Goal: Task Accomplishment & Management: Use online tool/utility

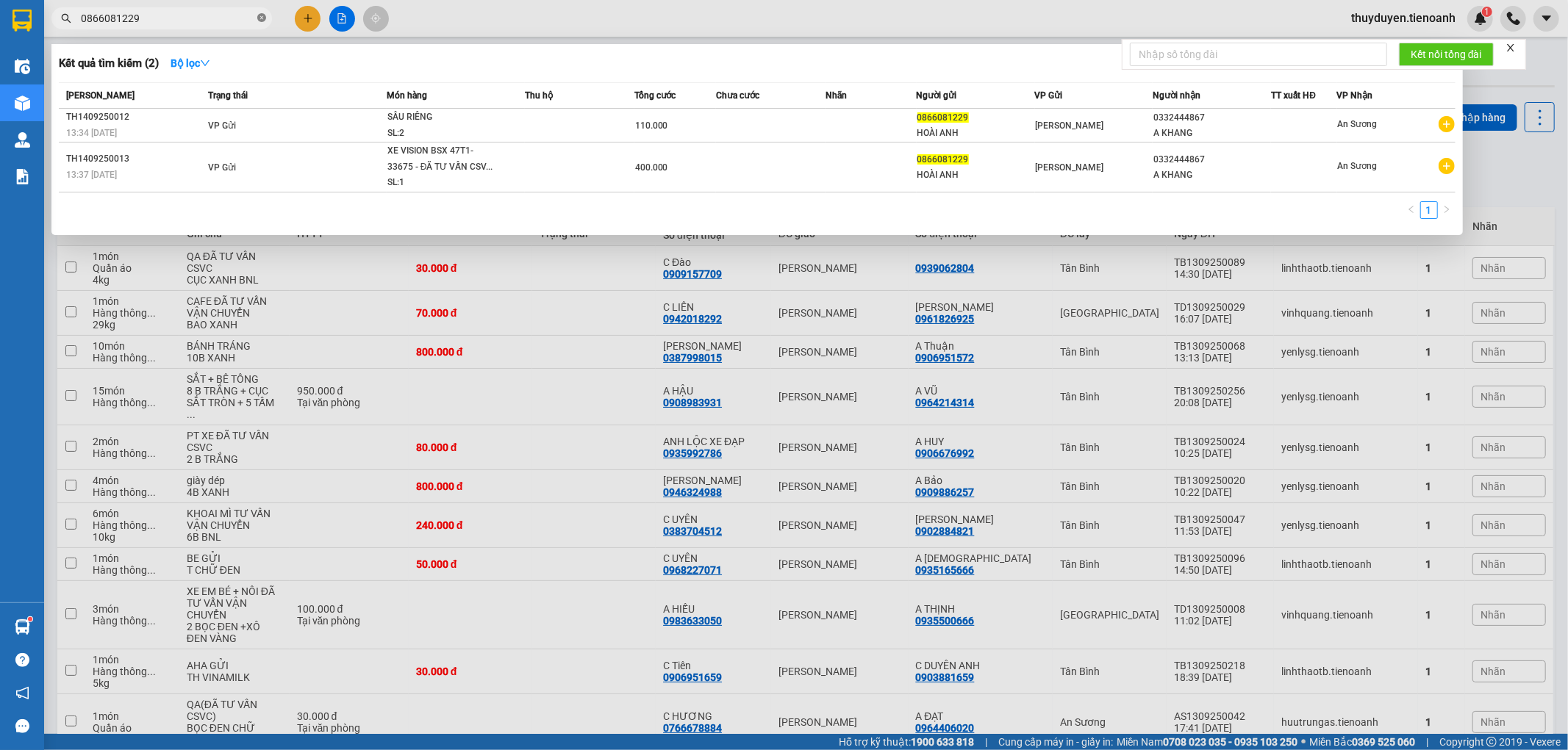
click at [261, 18] on icon "close-circle" at bounding box center [261, 18] width 9 height 9
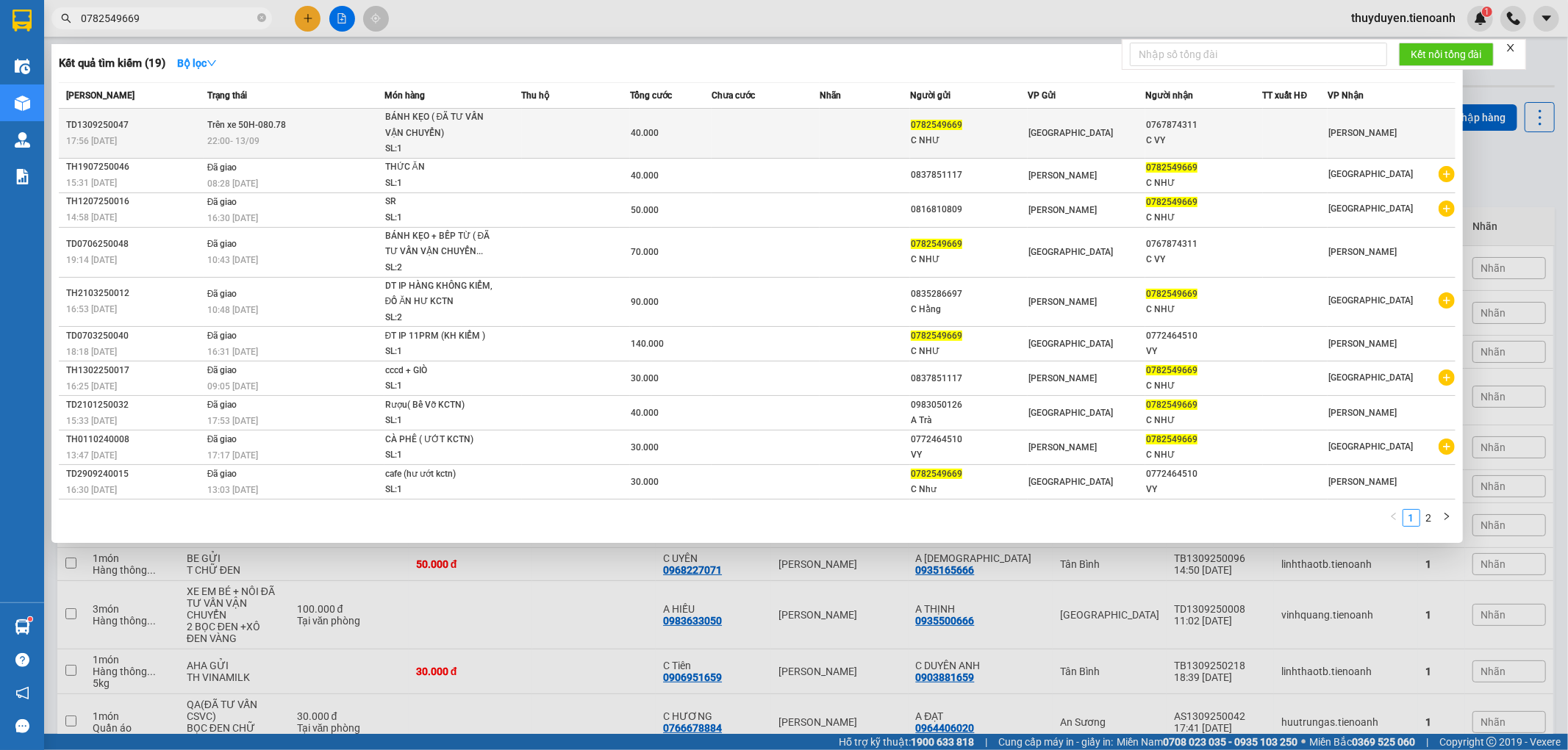
type input "0782549669"
click at [774, 124] on td at bounding box center [766, 134] width 109 height 50
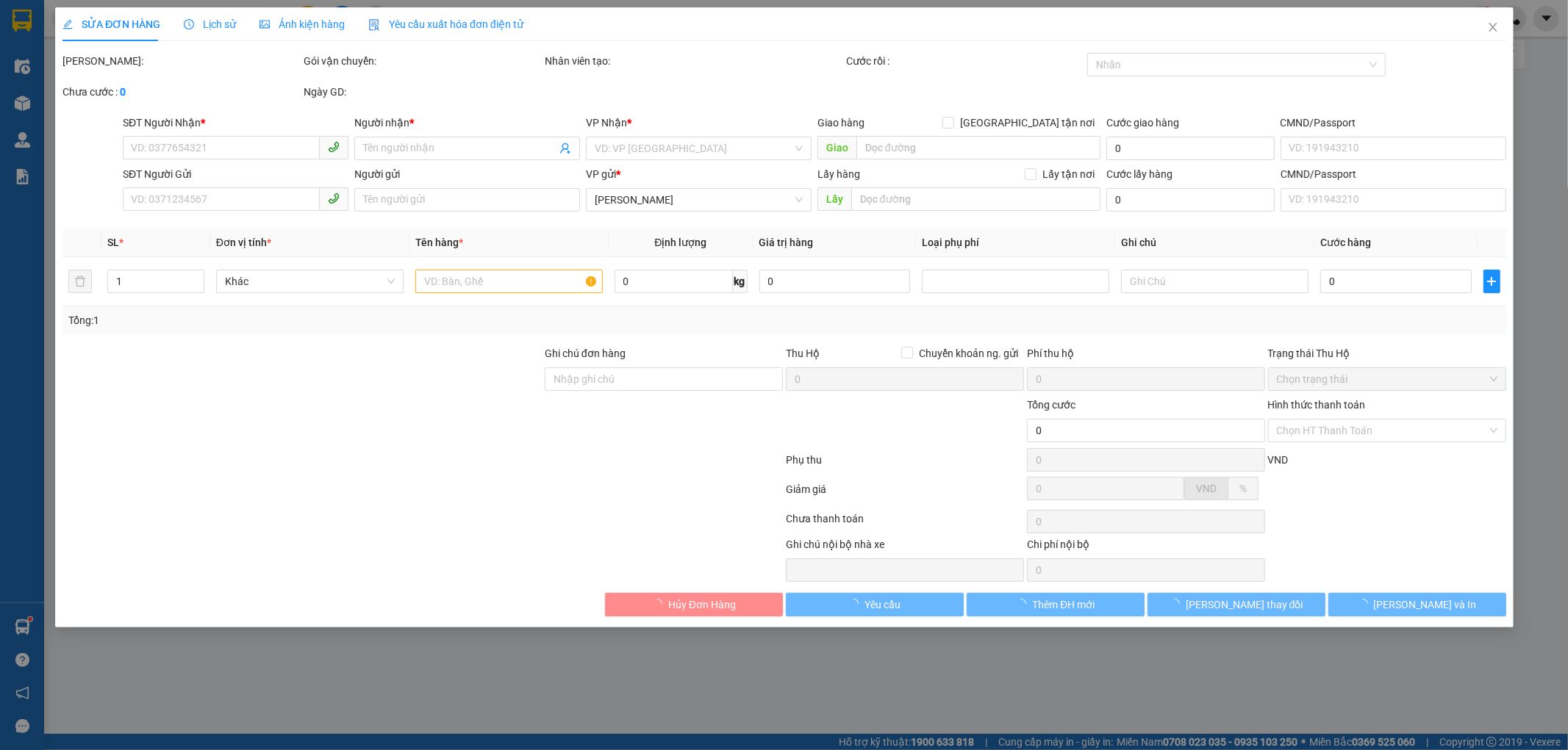
type input "0767874311"
type input "C VY"
type input "0782549669"
type input "C NHƯ"
type input "40.000"
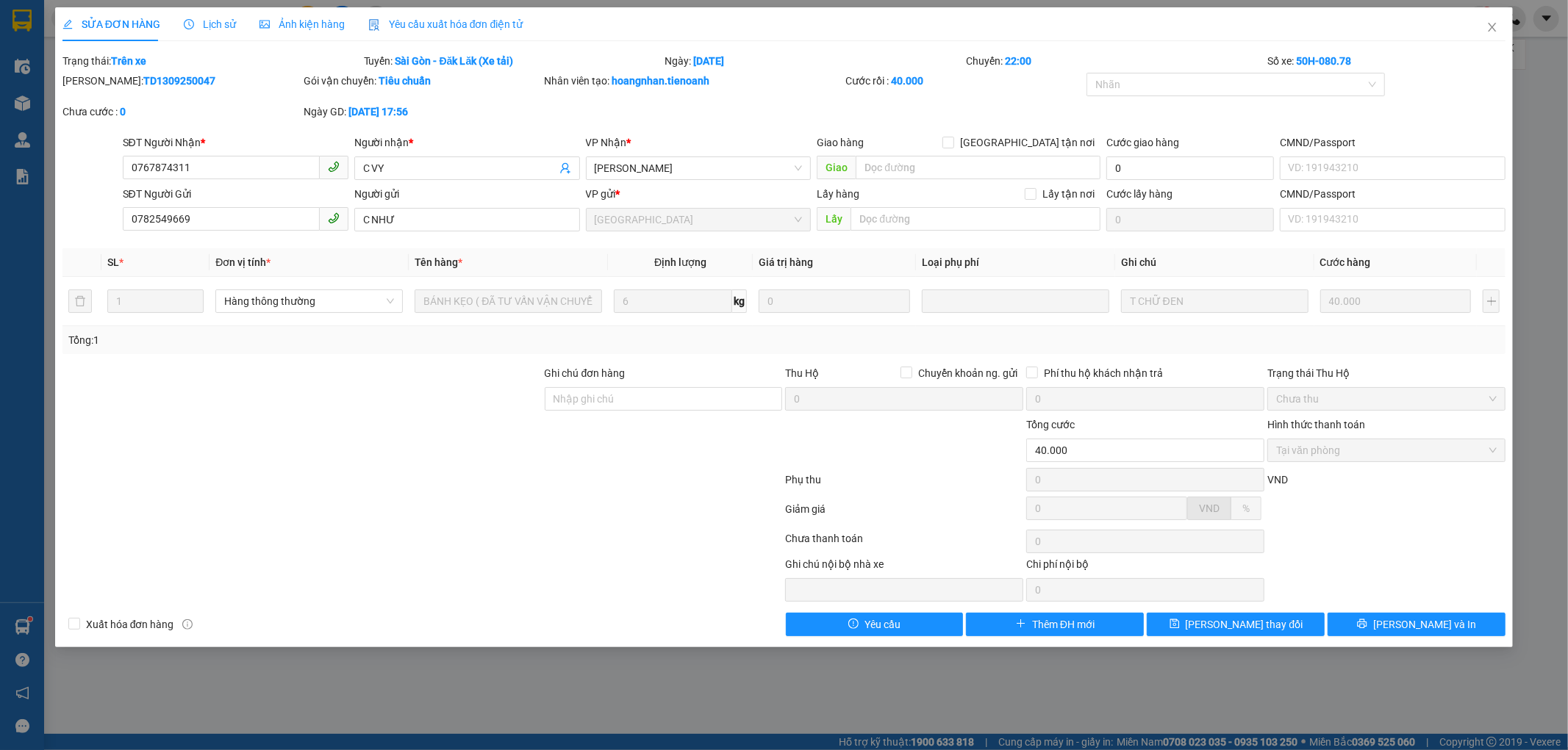
click at [206, 22] on span "Lịch sử" at bounding box center [210, 24] width 52 height 12
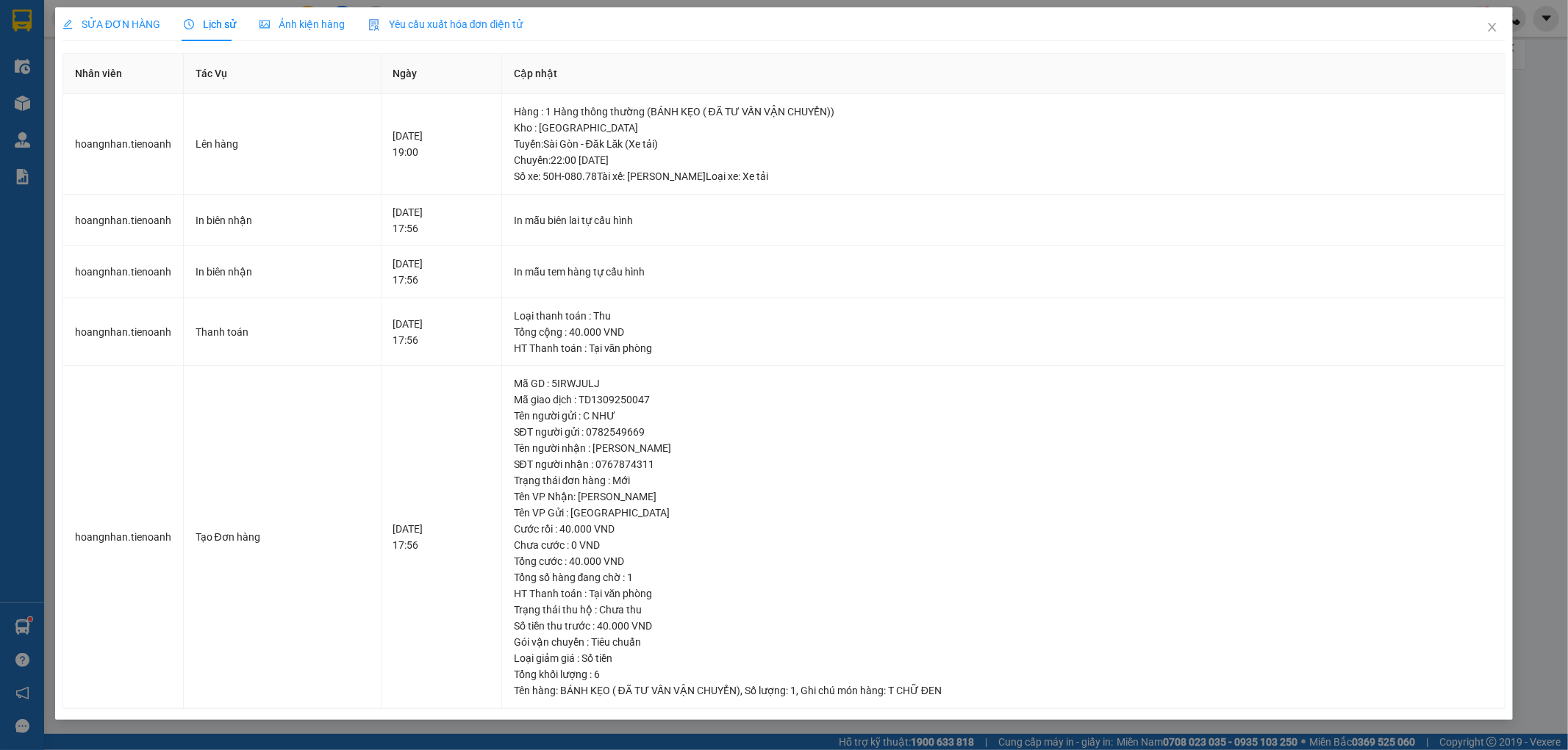
click at [76, 19] on span "SỬA ĐƠN HÀNG" at bounding box center [111, 24] width 98 height 12
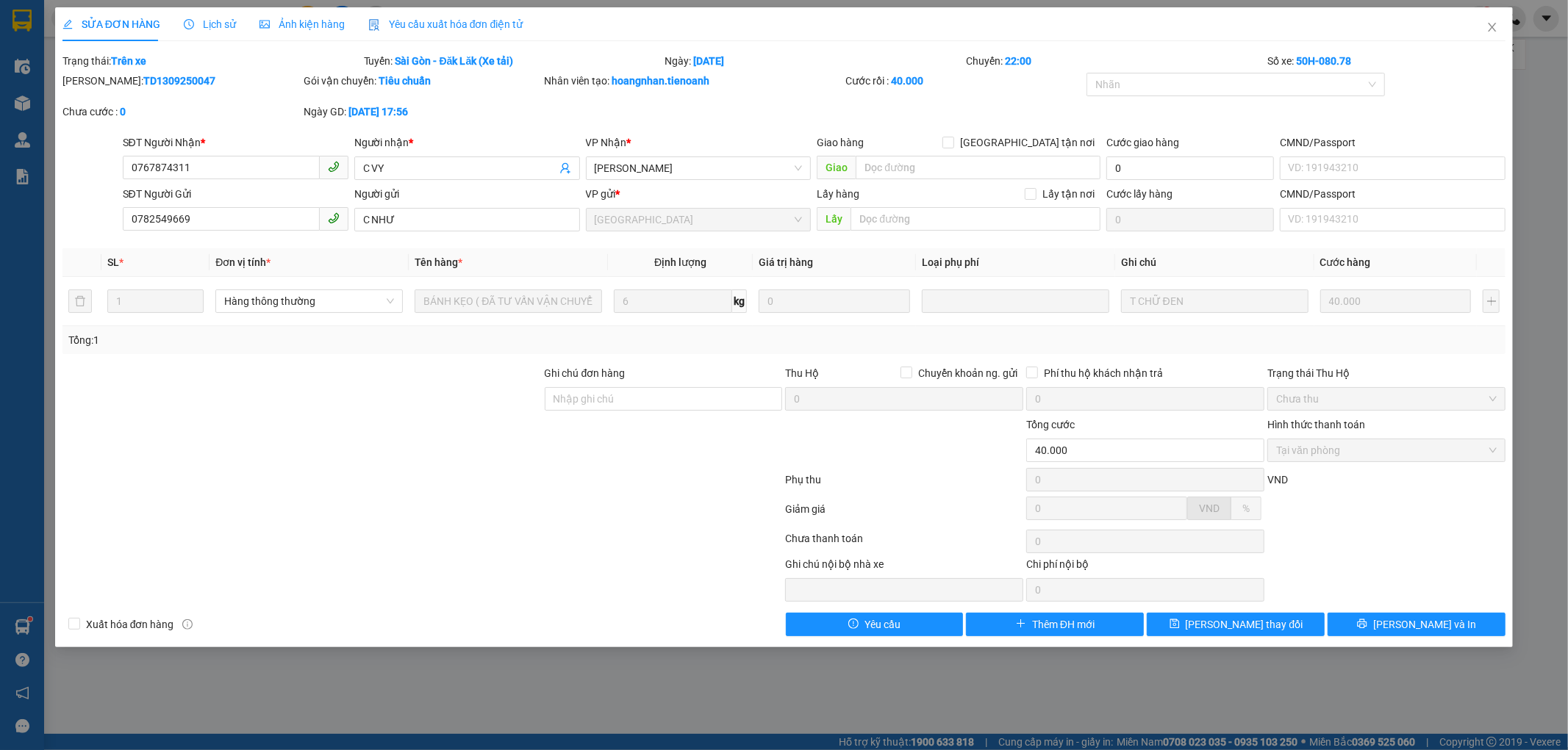
click at [389, 378] on div at bounding box center [302, 391] width 482 height 52
drag, startPoint x: 200, startPoint y: 165, endPoint x: 84, endPoint y: 165, distance: 116.0
click at [84, 165] on div "SĐT Người Nhận * 0767874311 0767874311 Người nhận * C VY VP Nhận * Cư Kuin Giao…" at bounding box center [784, 160] width 1446 height 52
